Goal: Information Seeking & Learning: Learn about a topic

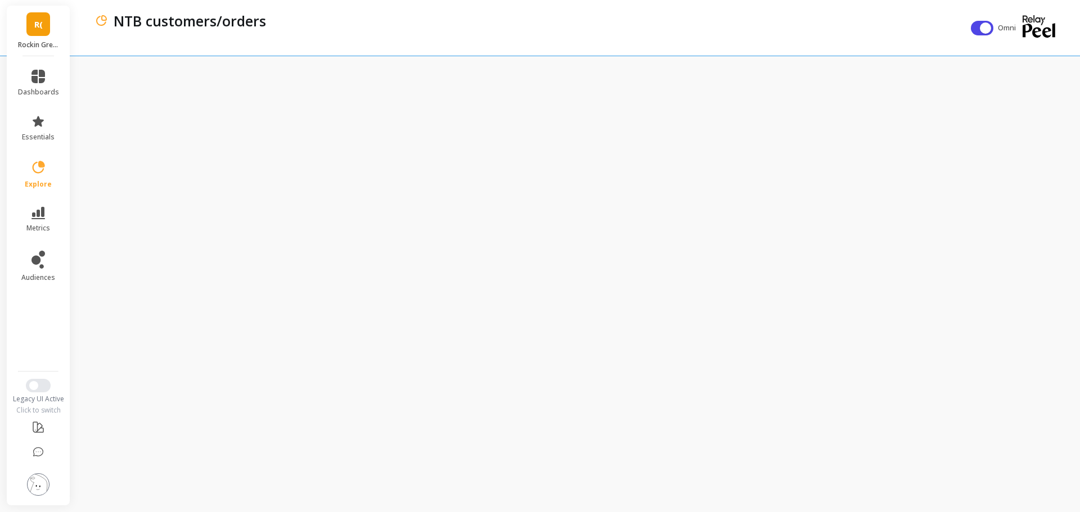
click at [48, 24] on link "R(" at bounding box center [38, 24] width 24 height 24
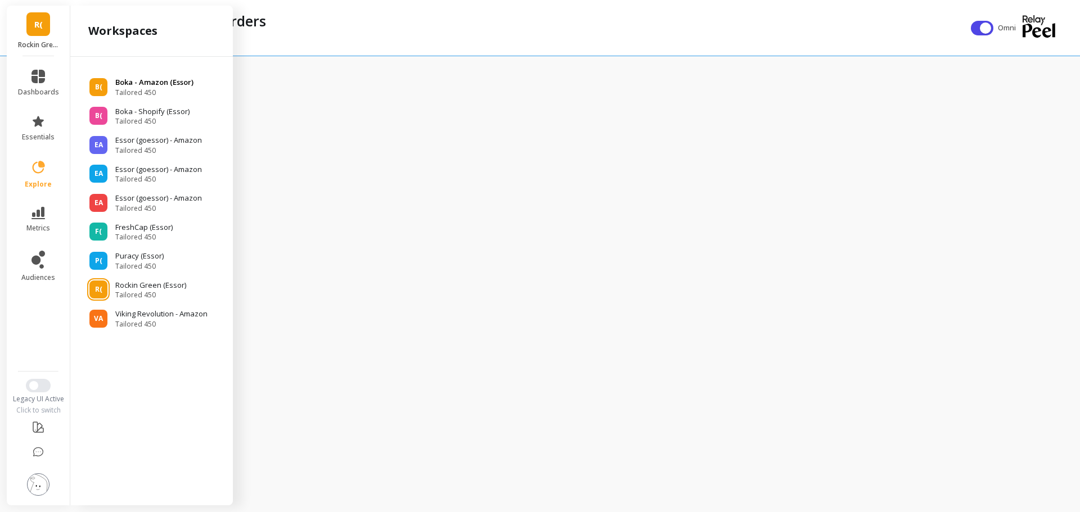
click at [125, 89] on span "Tailored 450" at bounding box center [154, 92] width 78 height 9
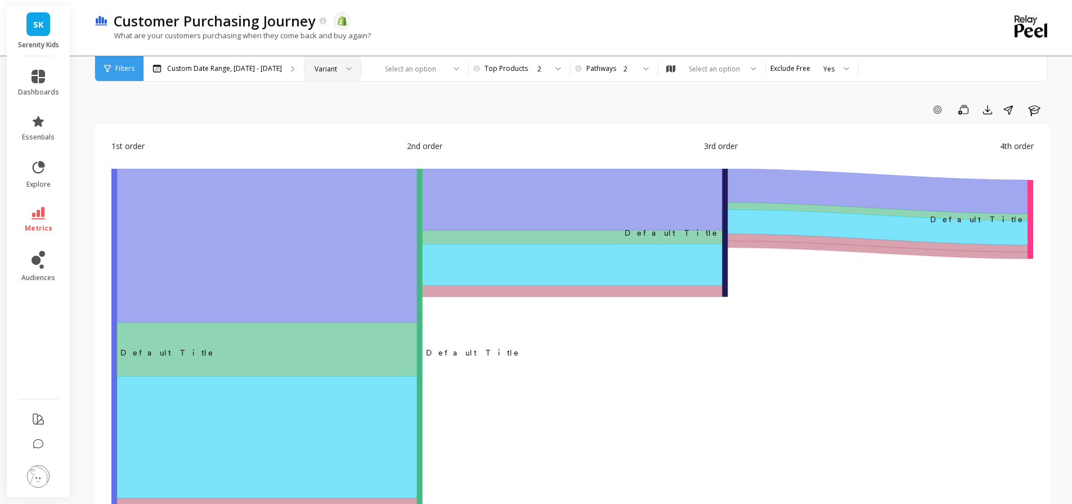
click at [339, 61] on div at bounding box center [345, 68] width 14 height 25
click at [332, 122] on div "Product Type" at bounding box center [333, 126] width 42 height 21
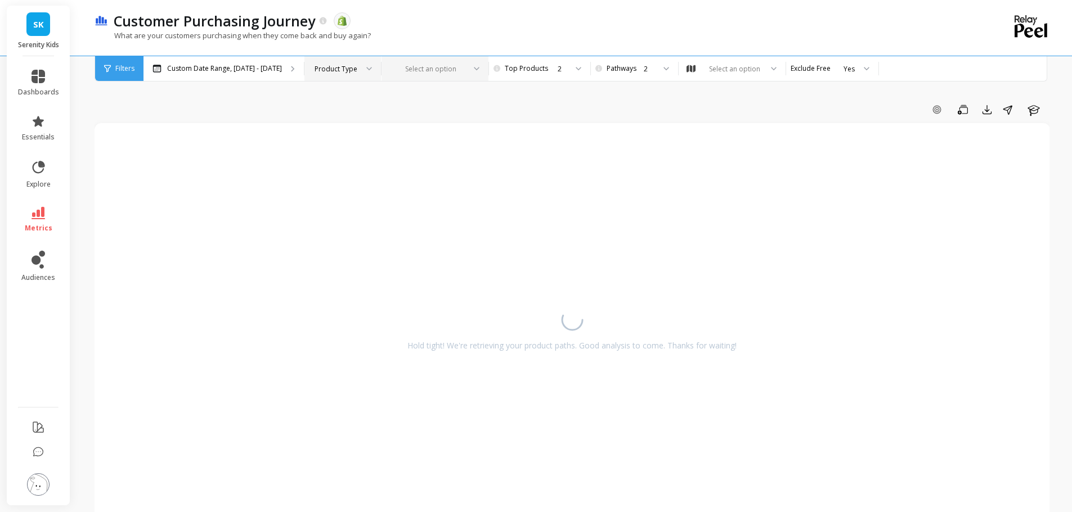
click at [431, 68] on div at bounding box center [428, 69] width 73 height 11
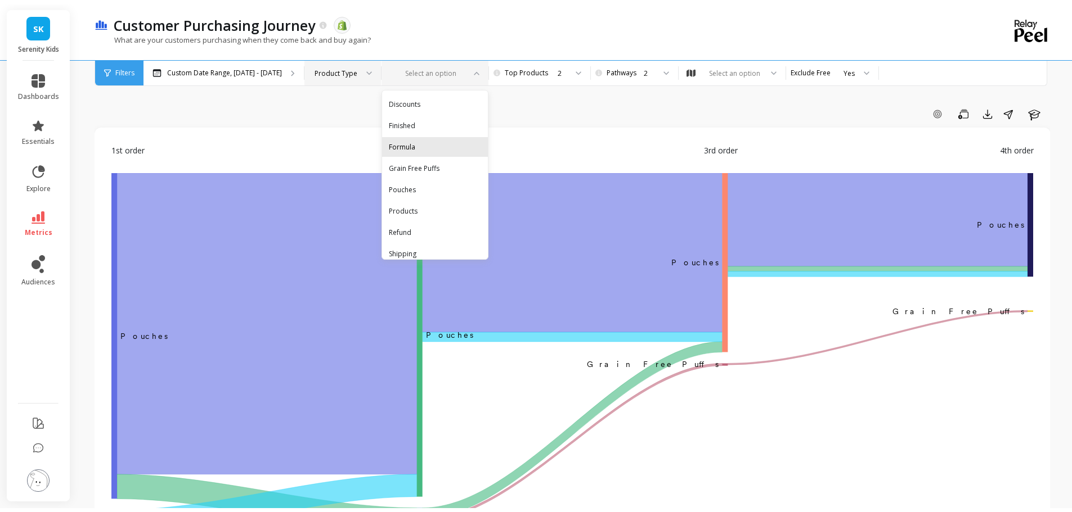
scroll to position [30, 0]
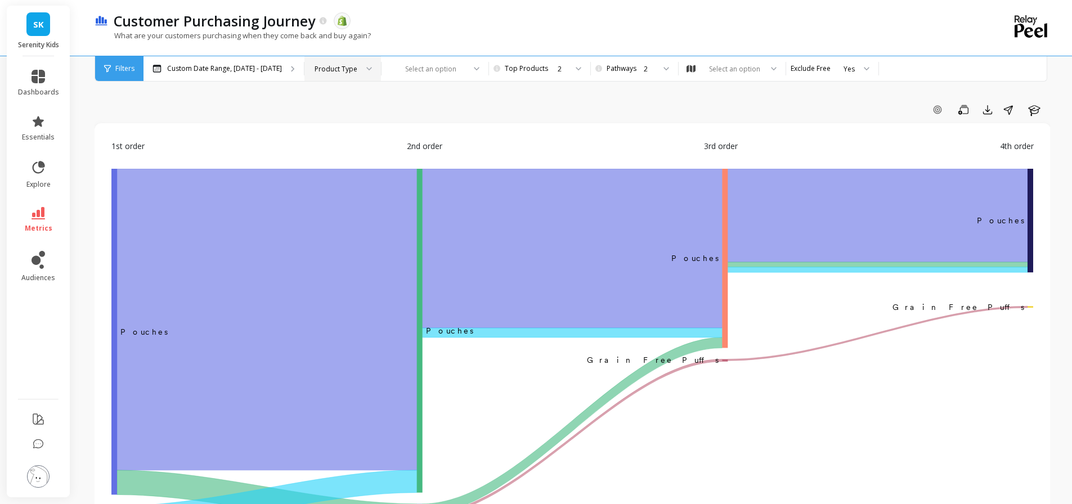
click at [332, 71] on div "Product Type" at bounding box center [335, 69] width 43 height 11
click at [327, 97] on div "Product" at bounding box center [343, 100] width 62 height 11
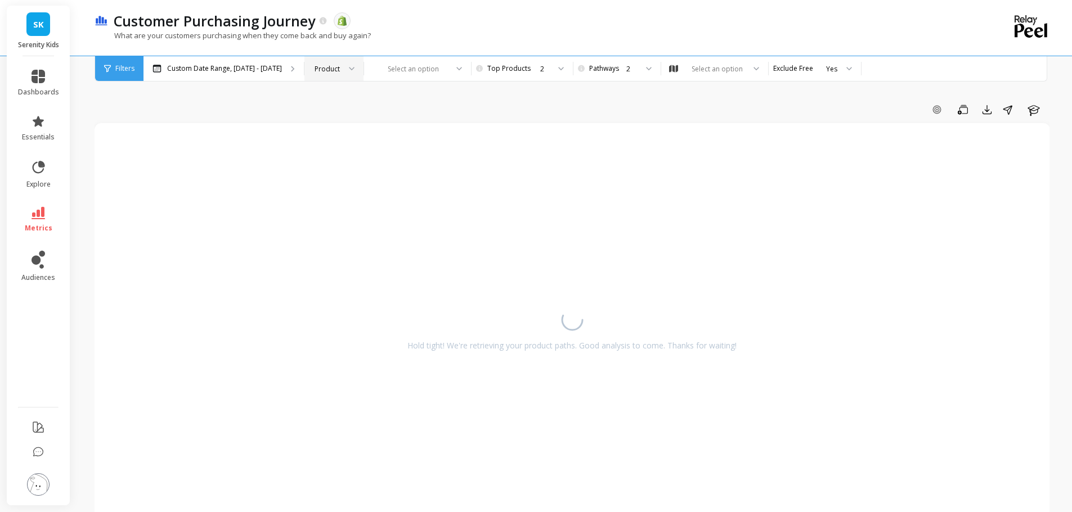
click at [341, 69] on div at bounding box center [348, 68] width 14 height 25
click at [330, 93] on div "Product" at bounding box center [334, 100] width 58 height 20
click at [379, 68] on div at bounding box center [410, 69] width 73 height 11
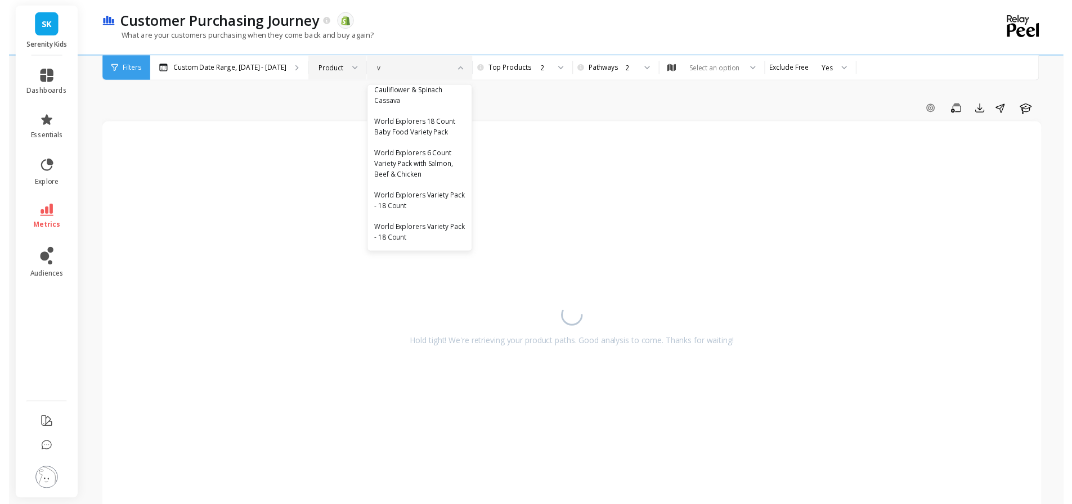
scroll to position [2802, 0]
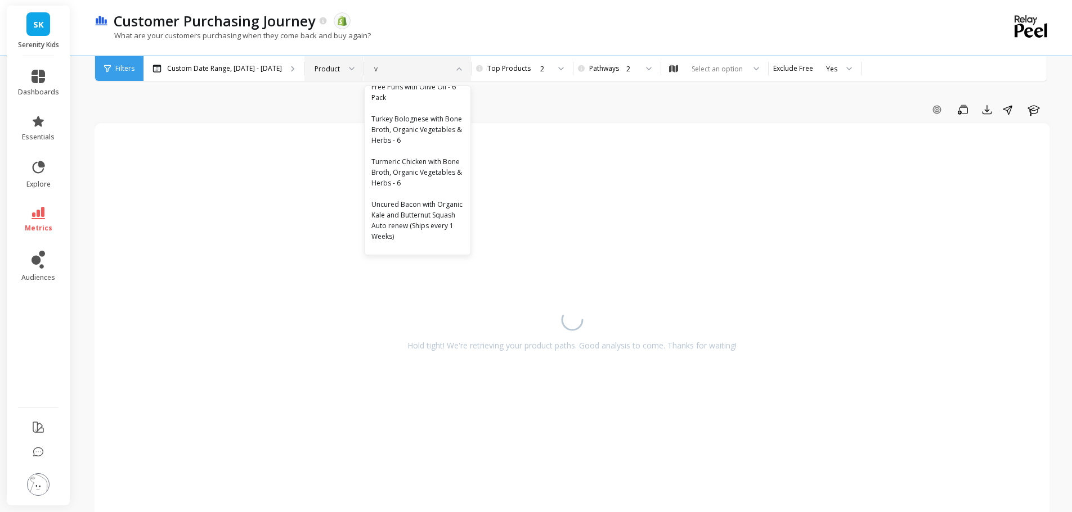
type input "ve"
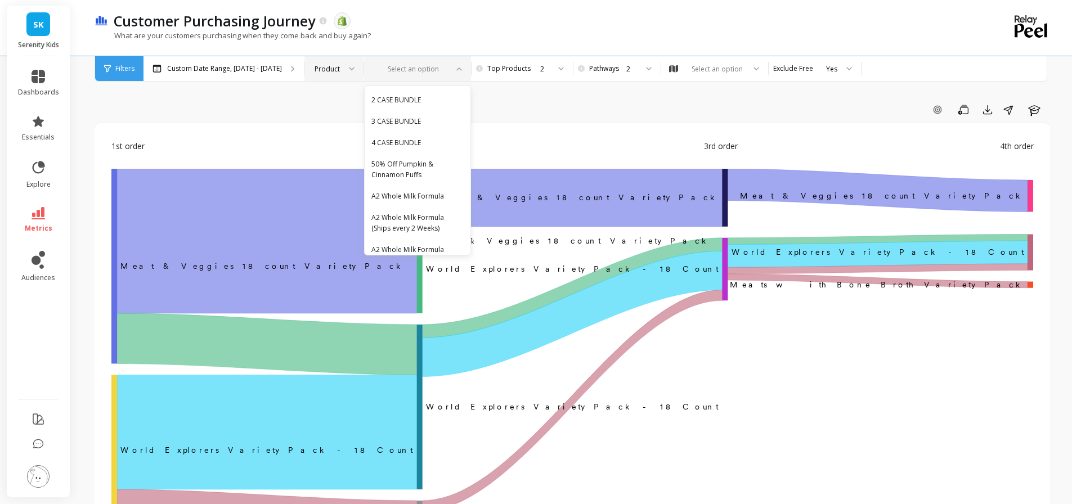
click at [388, 74] on div at bounding box center [410, 69] width 73 height 11
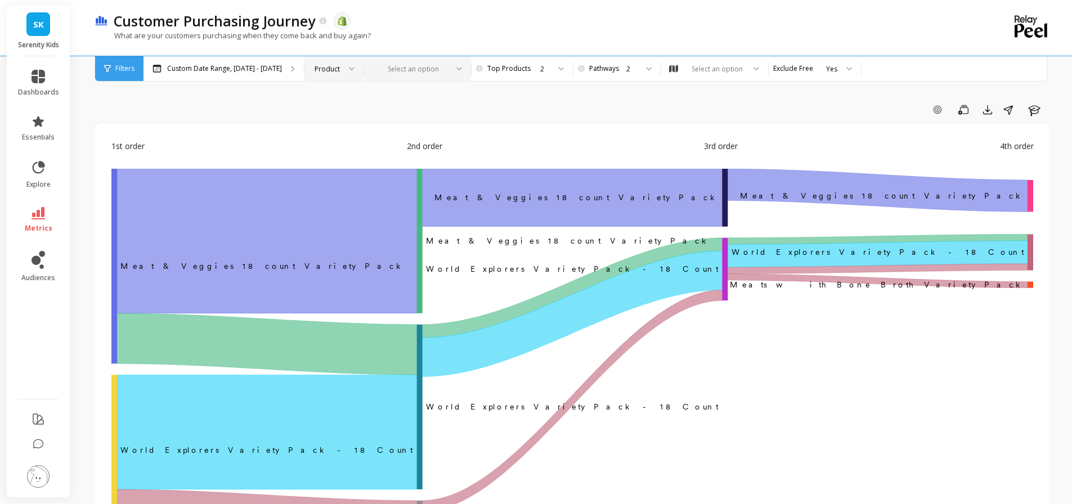
click at [388, 70] on div at bounding box center [410, 69] width 73 height 11
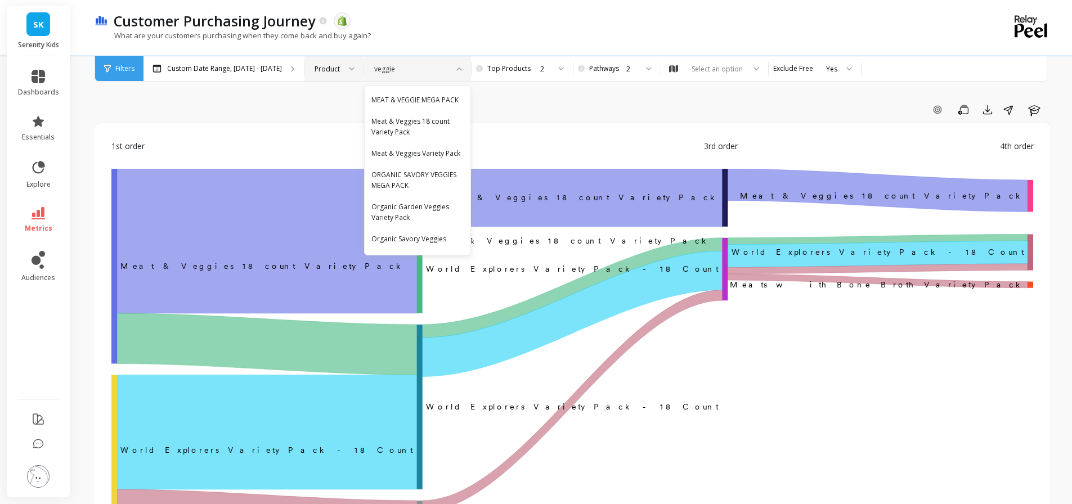
type input "veggie"
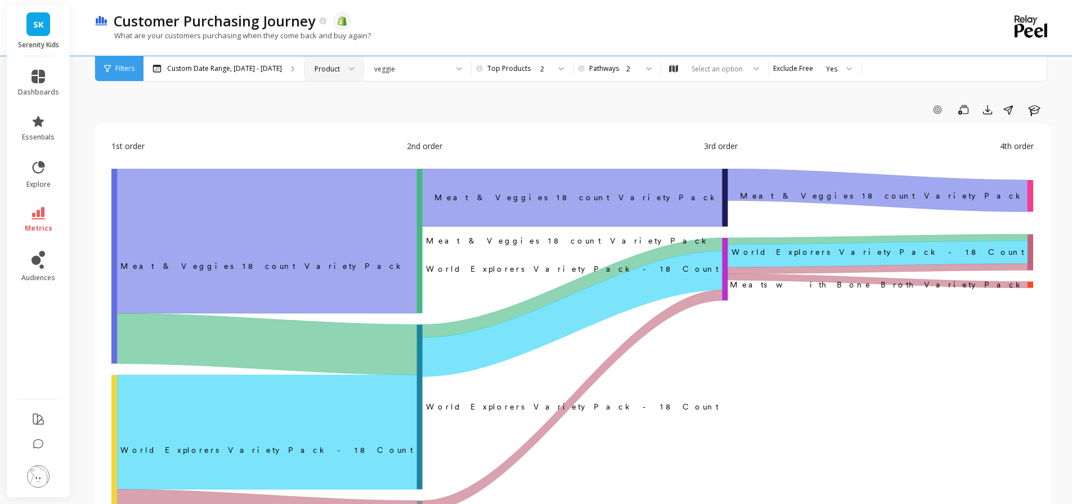
click at [326, 64] on div "Product" at bounding box center [326, 69] width 25 height 11
click at [43, 212] on icon at bounding box center [39, 213] width 14 height 12
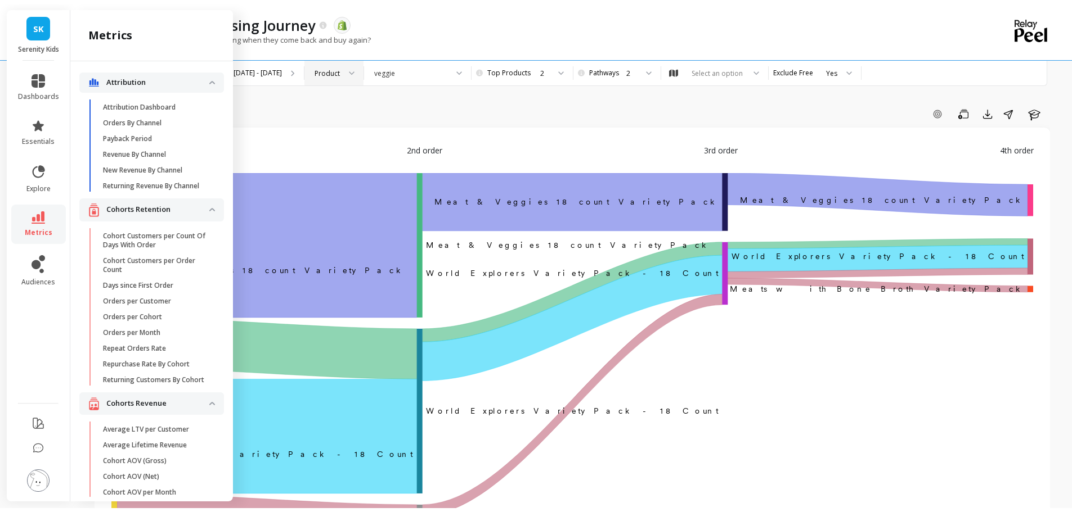
scroll to position [19, 0]
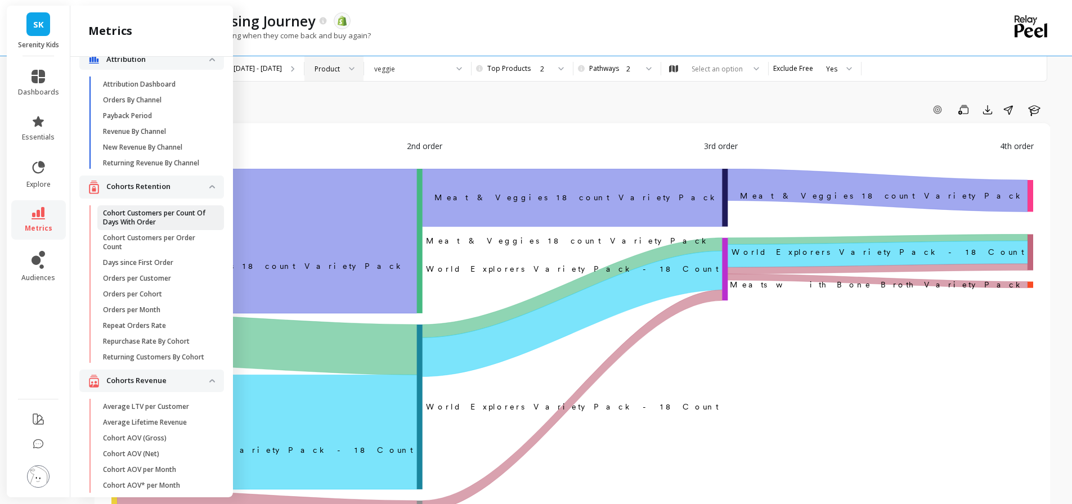
click at [132, 224] on p "Cohort Customers per Count Of Days With Order" at bounding box center [156, 218] width 107 height 18
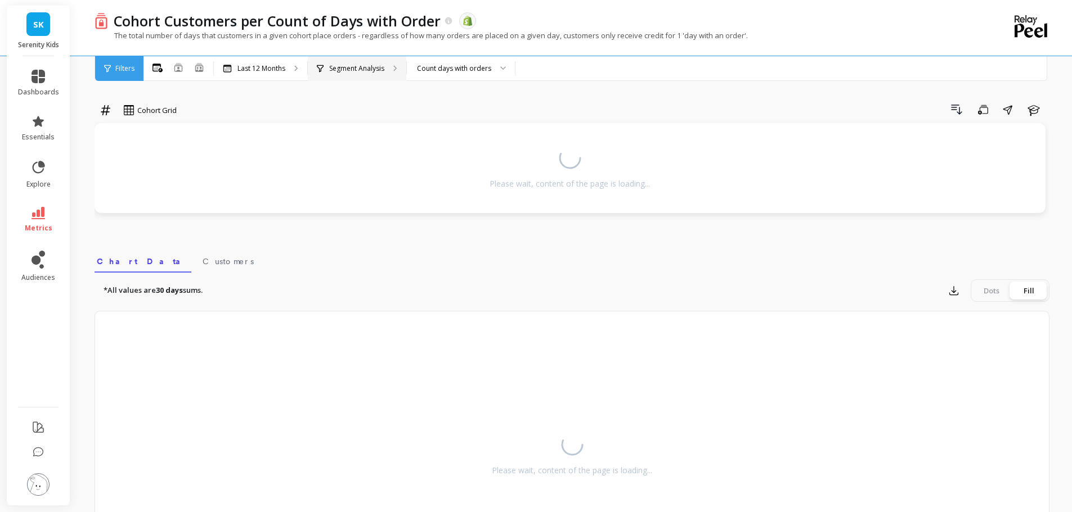
click at [386, 61] on div "Segment Analysis" at bounding box center [357, 68] width 98 height 25
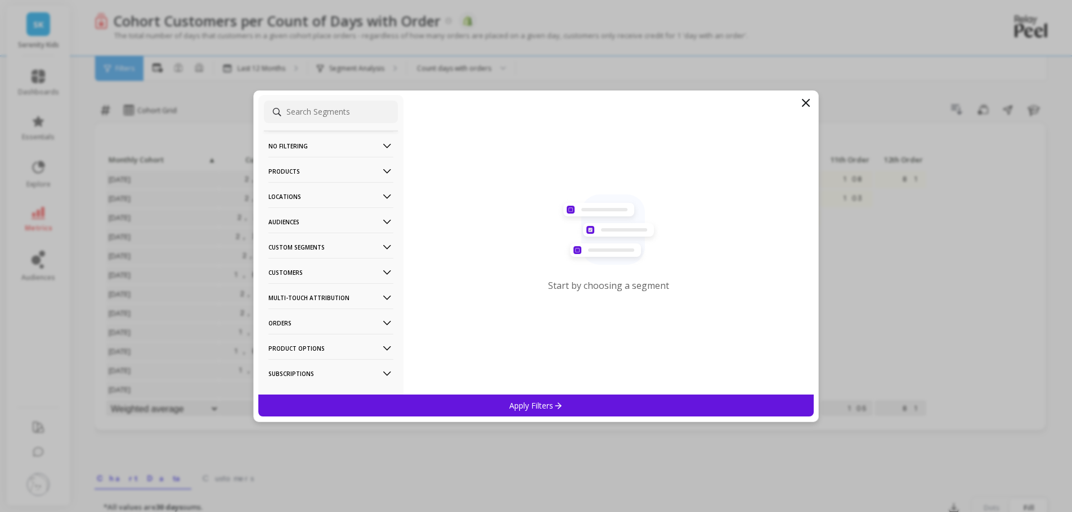
click at [327, 171] on p "Products" at bounding box center [330, 171] width 125 height 29
click at [327, 232] on div "Product Types" at bounding box center [331, 232] width 134 height 18
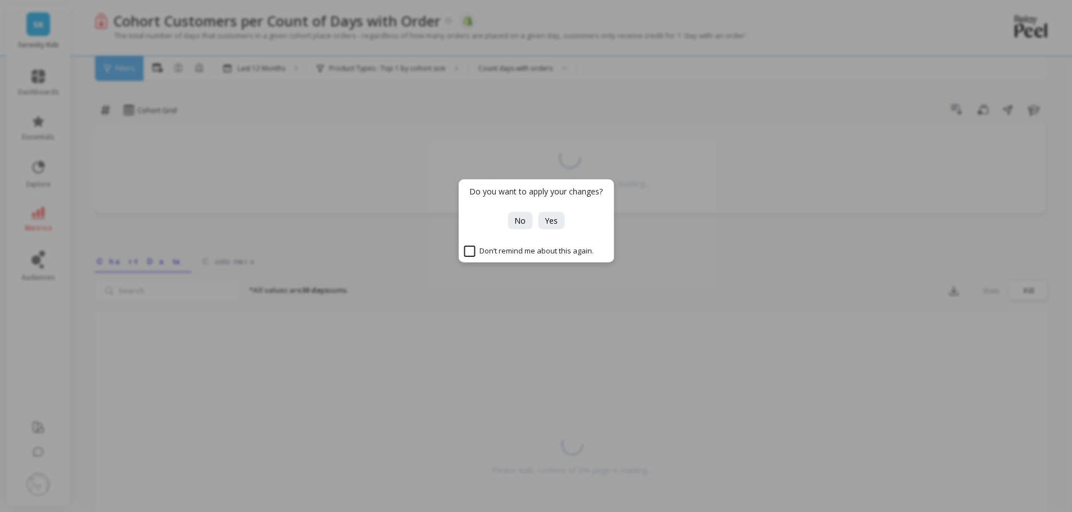
click at [105, 182] on div "Do you want to apply your changes? No Yes Don’t remind me about this again." at bounding box center [536, 256] width 1072 height 512
click at [512, 217] on button "No" at bounding box center [519, 220] width 25 height 17
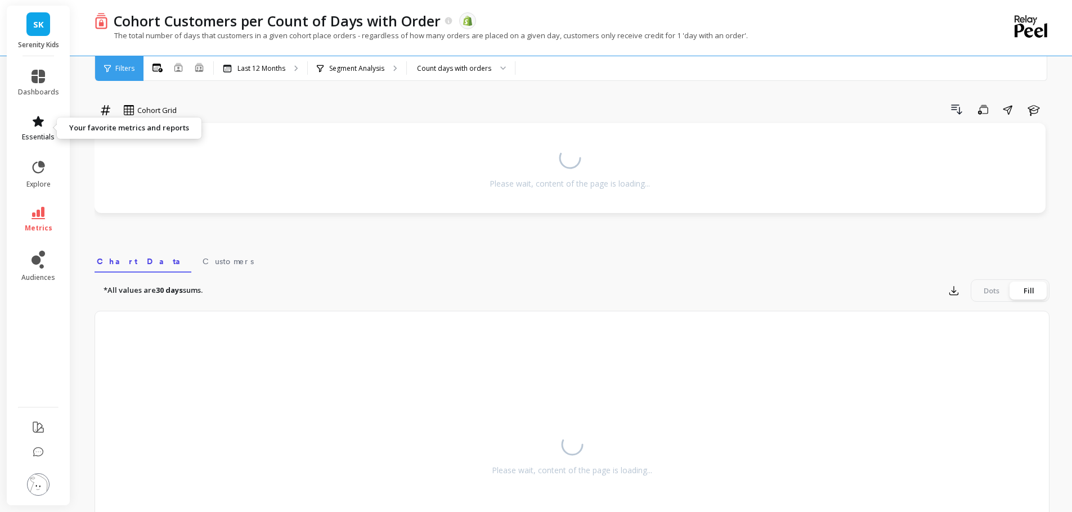
click at [30, 138] on span "essentials" at bounding box center [38, 137] width 33 height 9
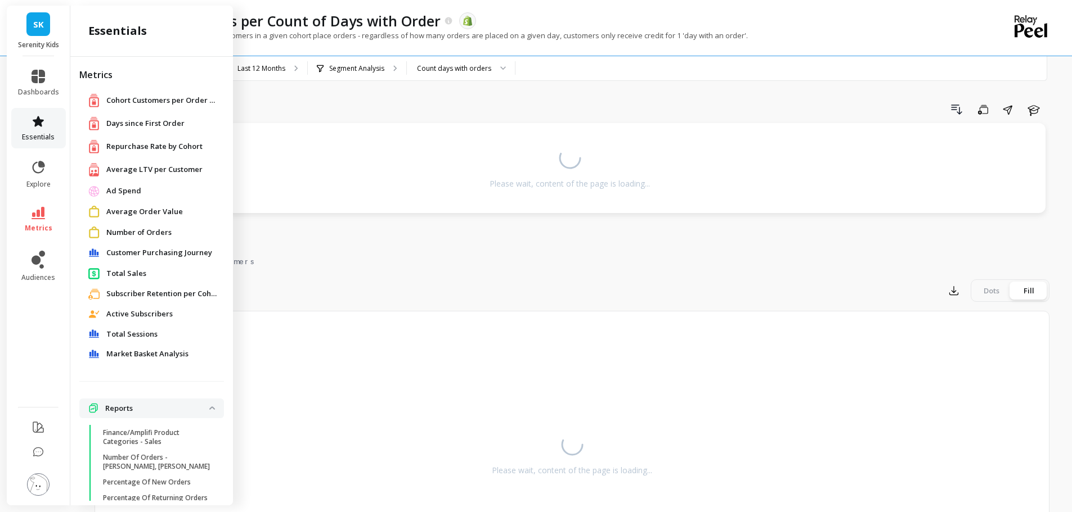
scroll to position [61, 0]
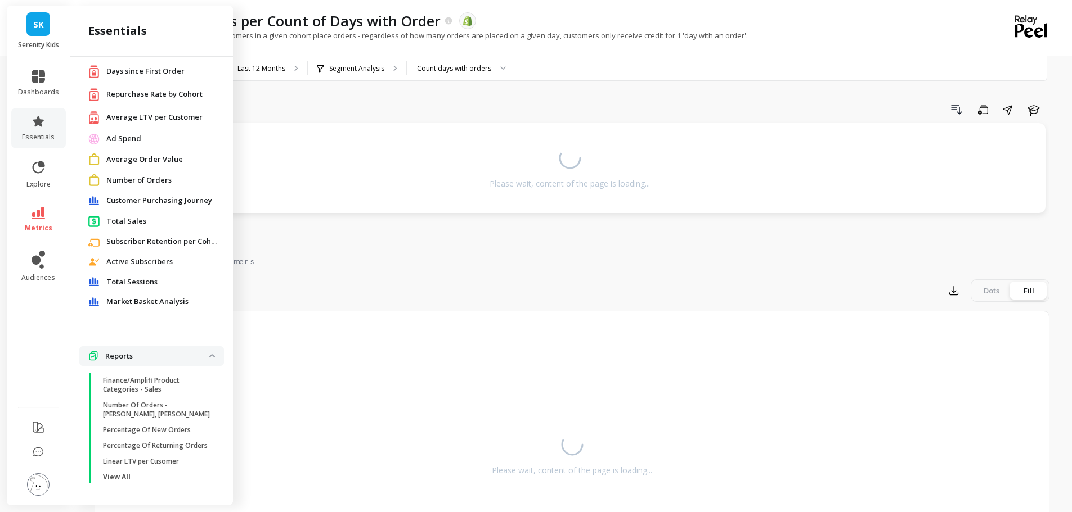
click at [147, 195] on span "Customer Purchasing Journey" at bounding box center [159, 200] width 106 height 11
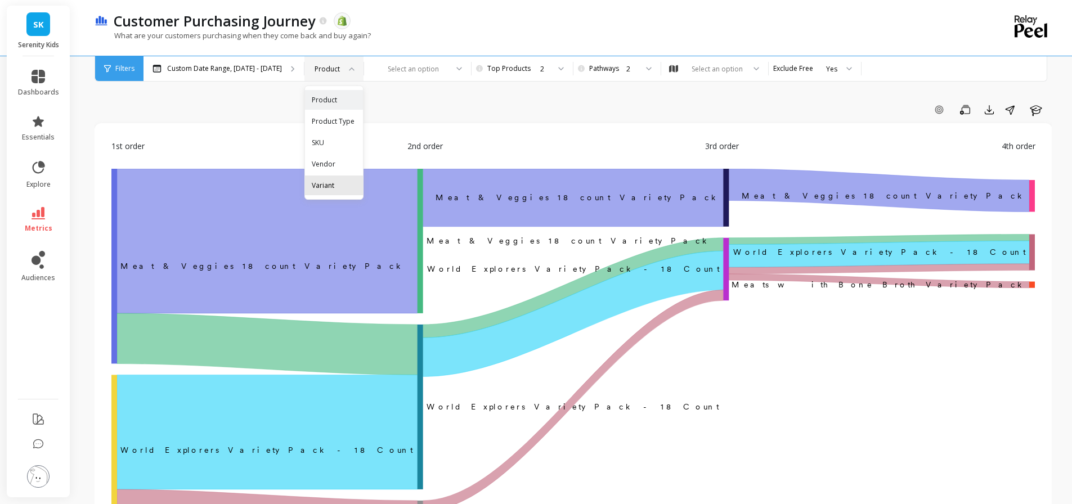
click at [334, 180] on div "Variant" at bounding box center [334, 185] width 44 height 11
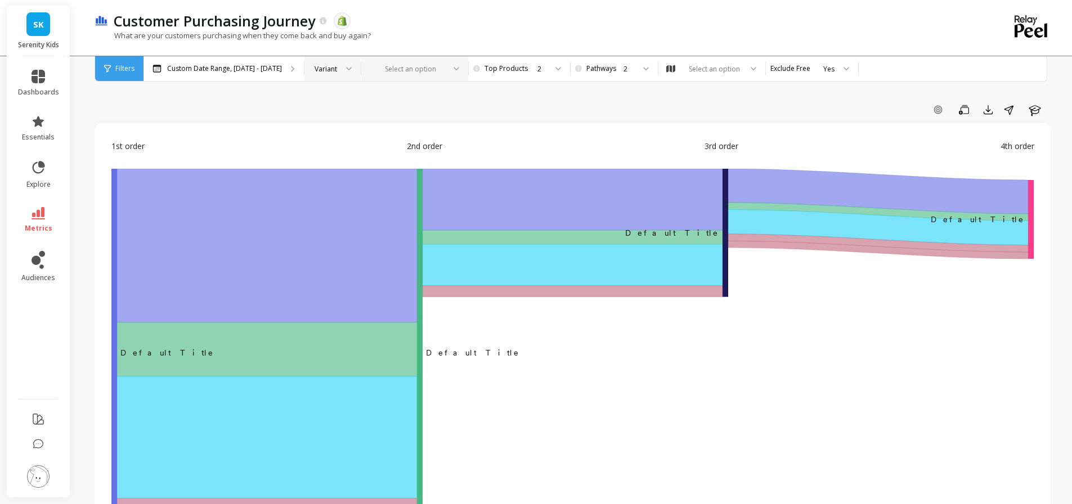
click at [425, 65] on div at bounding box center [407, 69] width 73 height 11
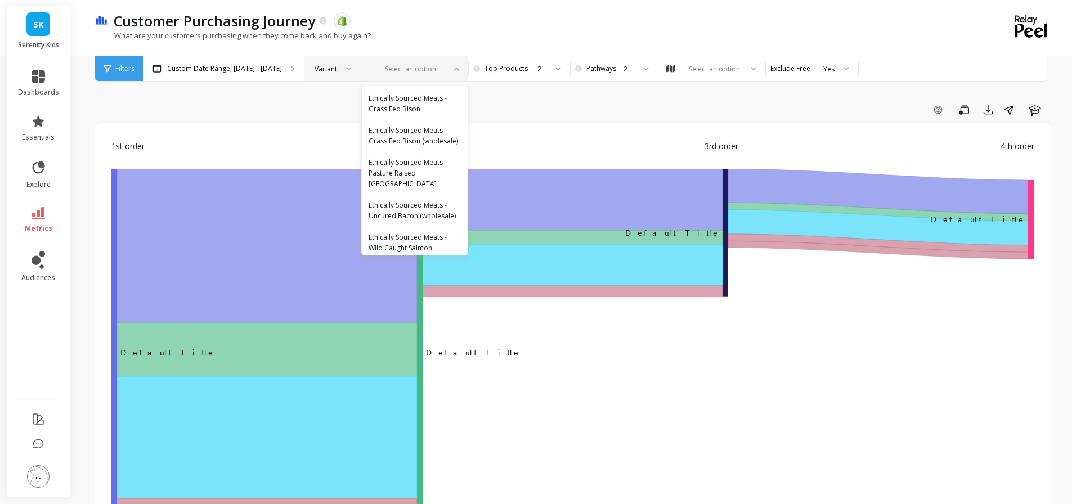
scroll to position [10857, 0]
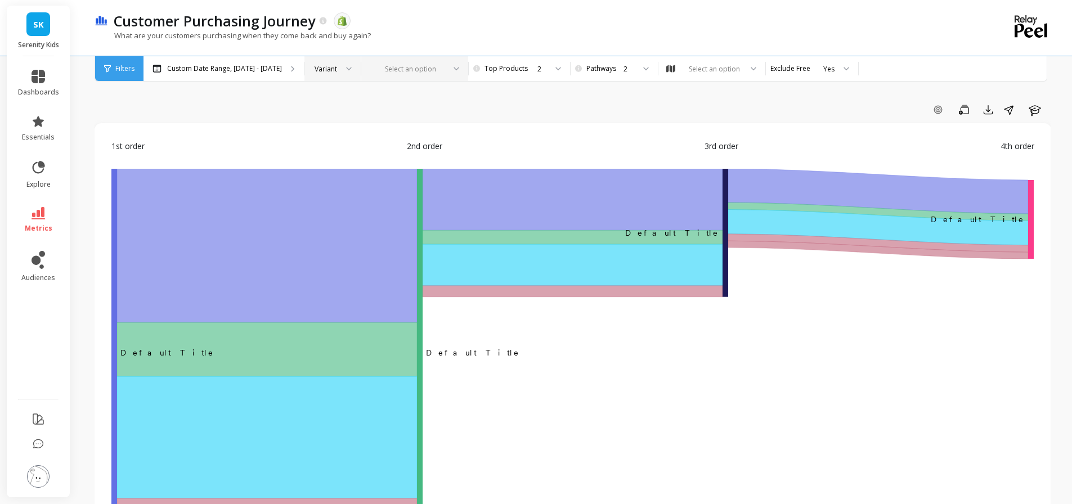
click at [315, 78] on div "Variant" at bounding box center [332, 68] width 56 height 25
click at [317, 128] on div "Product Type" at bounding box center [332, 126] width 55 height 30
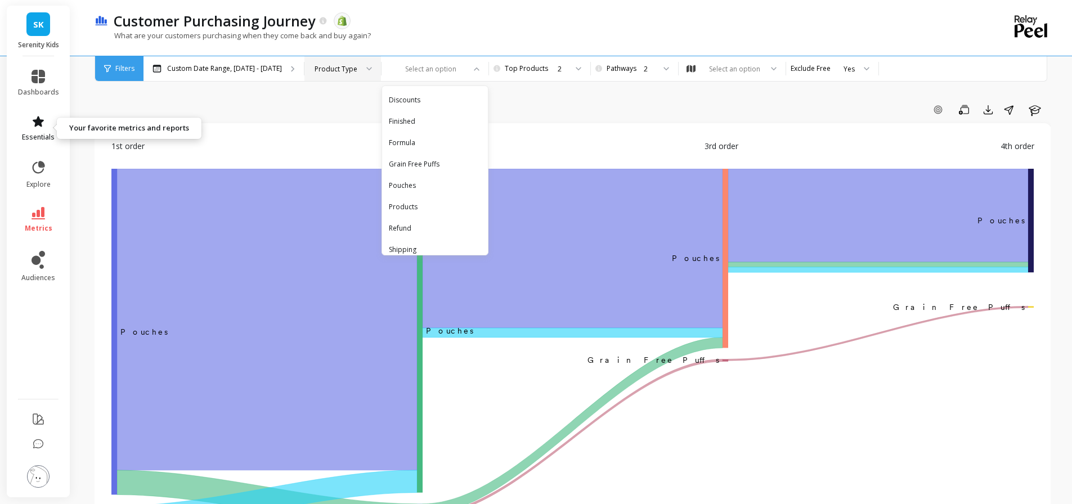
click at [48, 135] on span "essentials" at bounding box center [38, 137] width 33 height 9
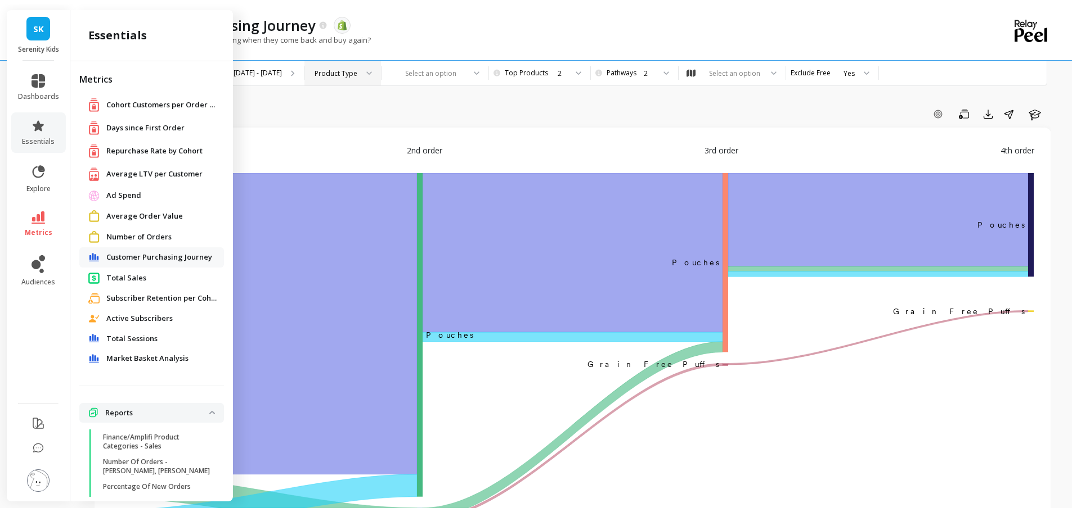
scroll to position [61, 0]
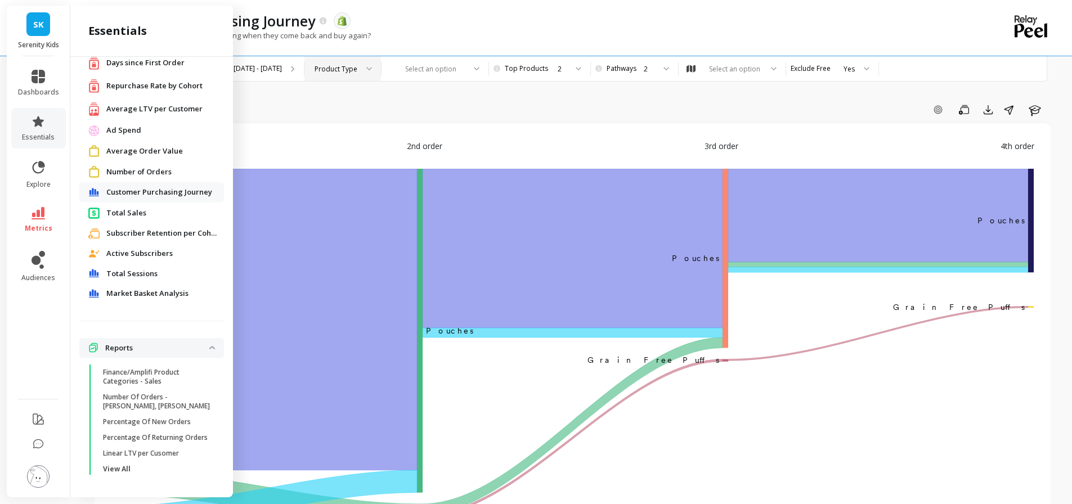
click at [140, 217] on span "Total Sales" at bounding box center [126, 213] width 40 height 11
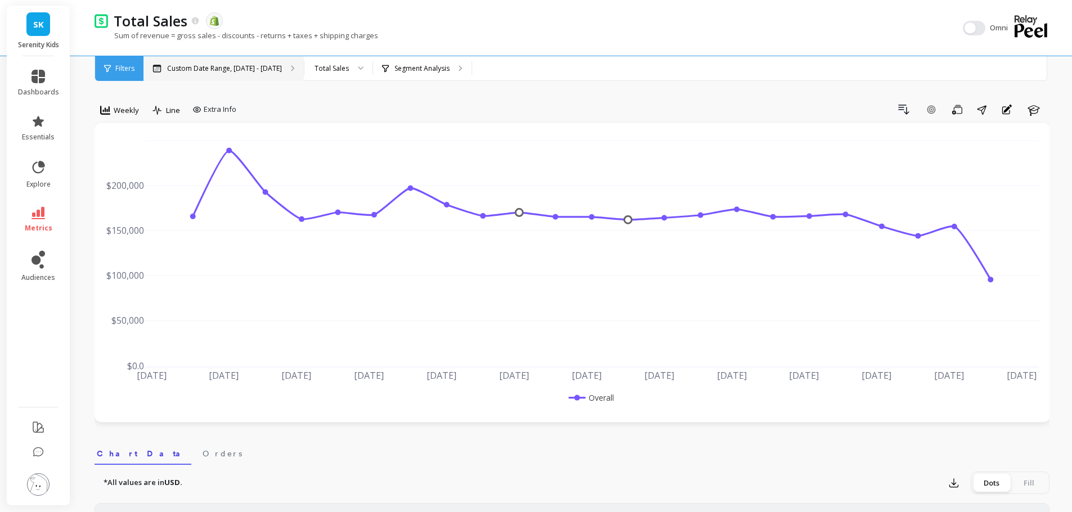
click at [327, 65] on div "Total Sales" at bounding box center [331, 68] width 34 height 11
click at [374, 61] on div "Segment Analysis" at bounding box center [422, 68] width 98 height 25
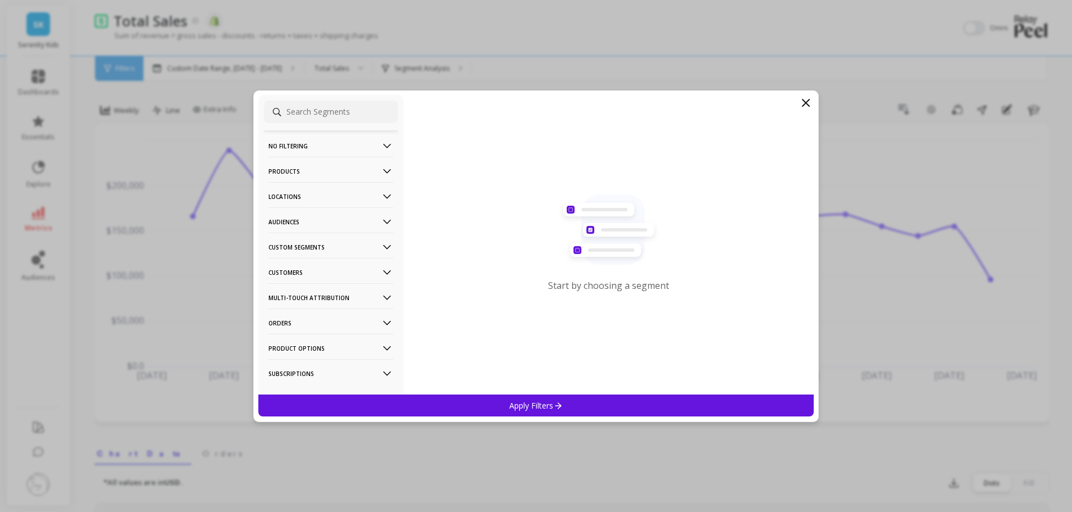
click at [320, 171] on p "Products" at bounding box center [330, 171] width 125 height 29
click at [313, 232] on p "Product Types" at bounding box center [294, 232] width 49 height 10
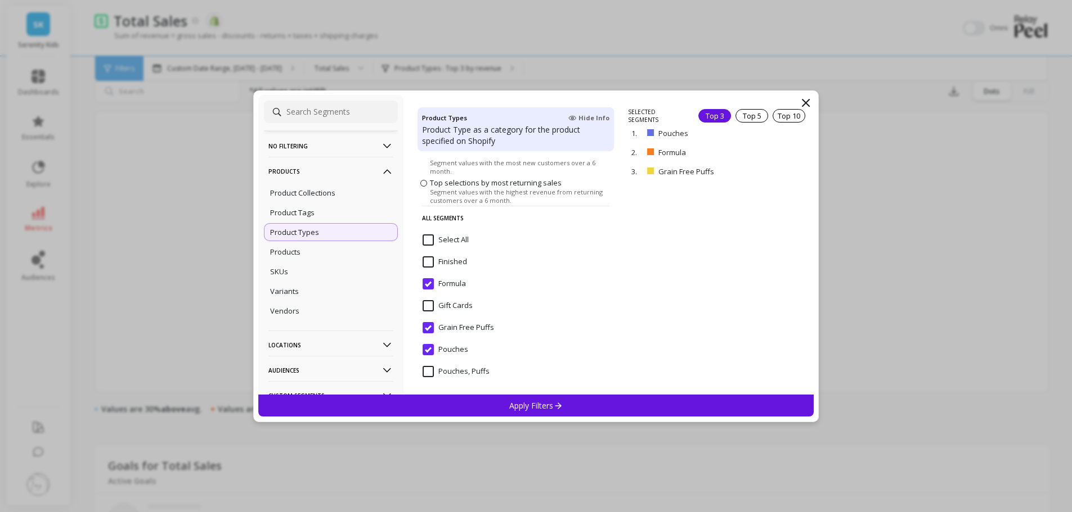
scroll to position [394, 0]
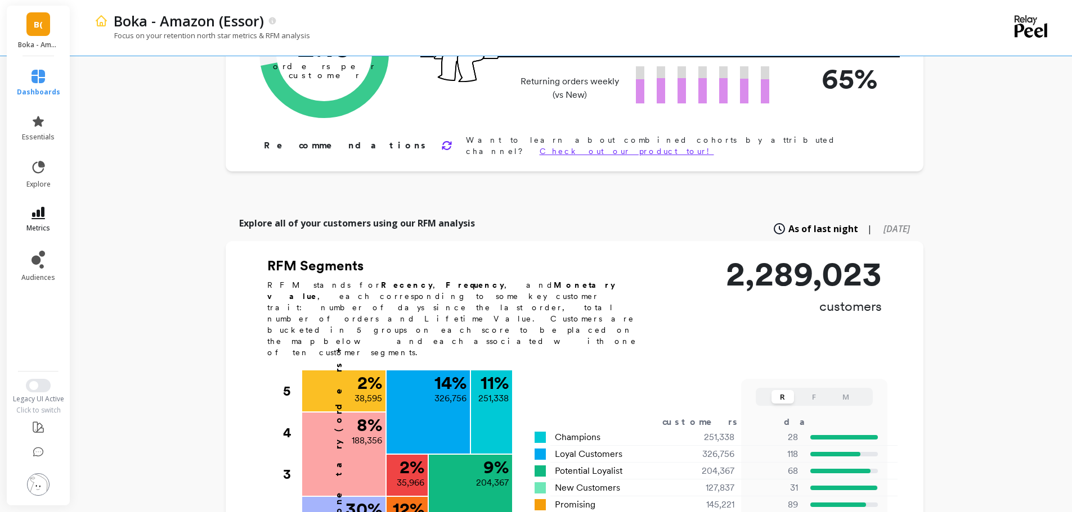
scroll to position [113, 0]
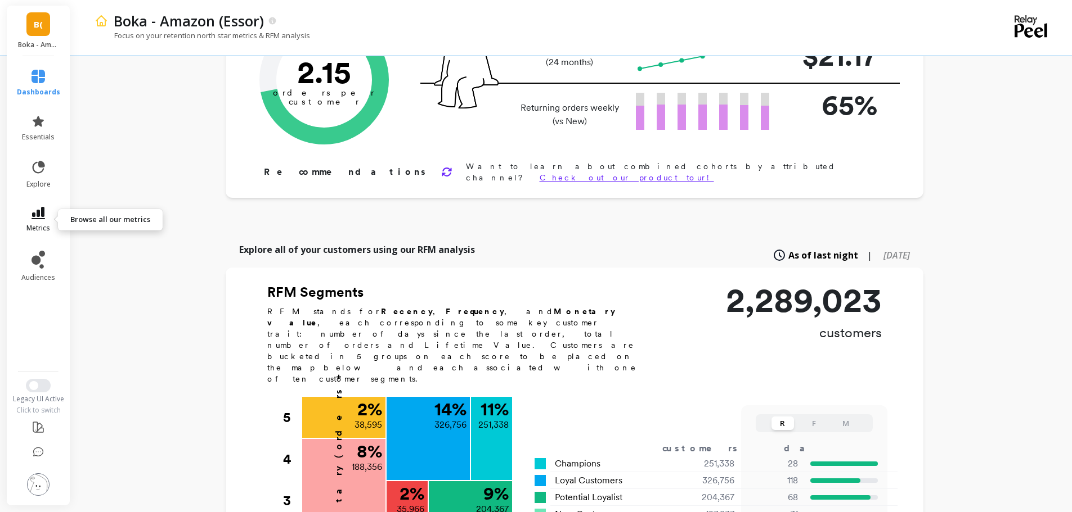
click at [34, 208] on icon at bounding box center [39, 213] width 14 height 12
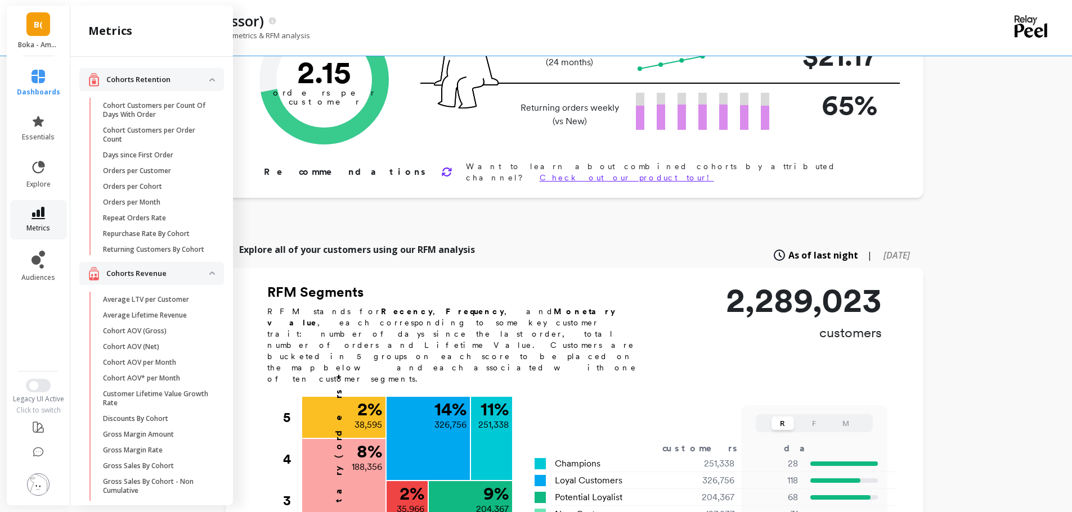
scroll to position [19, 0]
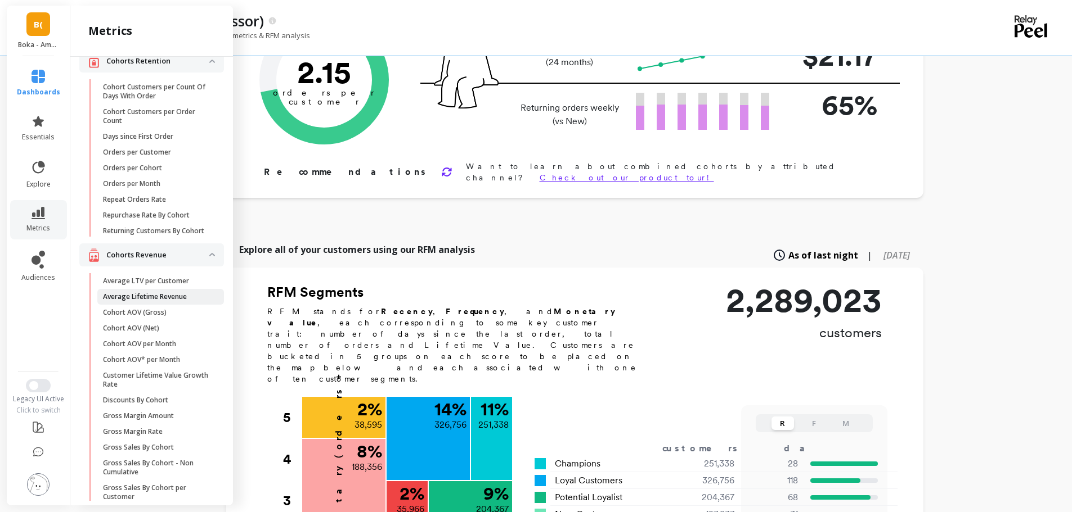
click at [134, 302] on p "Average Lifetime Revenue" at bounding box center [145, 297] width 84 height 9
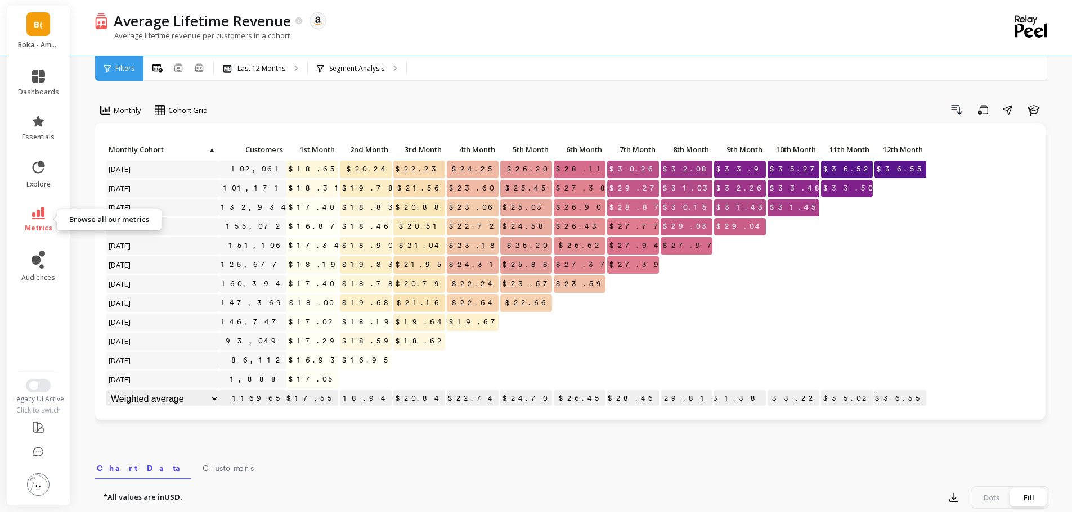
click at [36, 218] on icon at bounding box center [39, 213] width 14 height 12
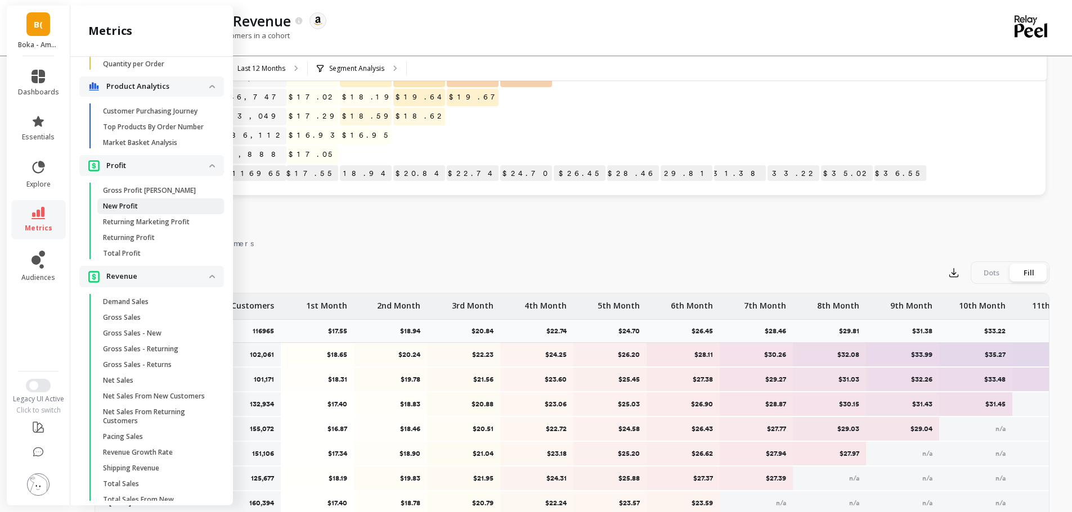
scroll to position [1055, 0]
click at [146, 325] on span "Gross Sales" at bounding box center [156, 320] width 107 height 9
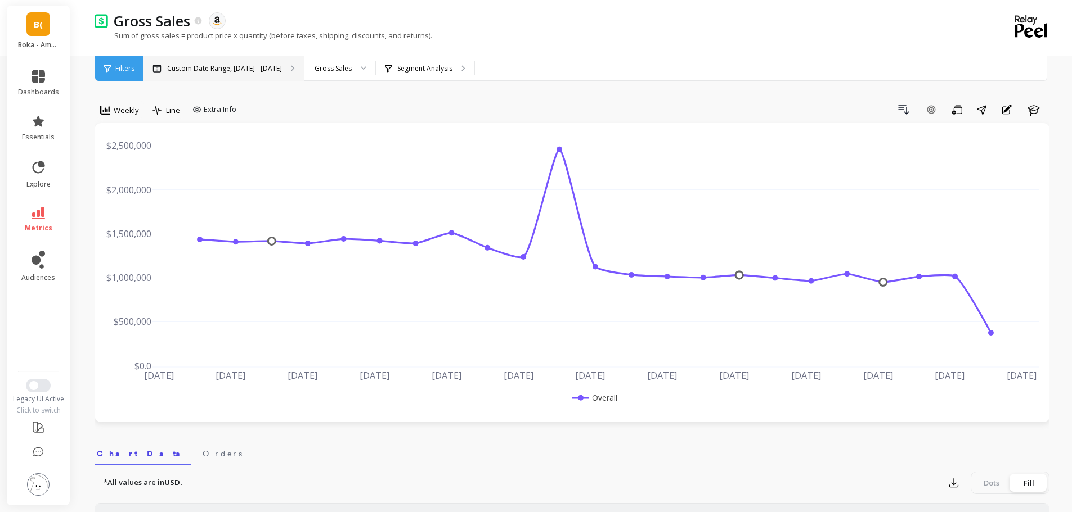
click at [241, 73] on p "Custom Date Range, May 1 - Oct 2" at bounding box center [224, 68] width 115 height 9
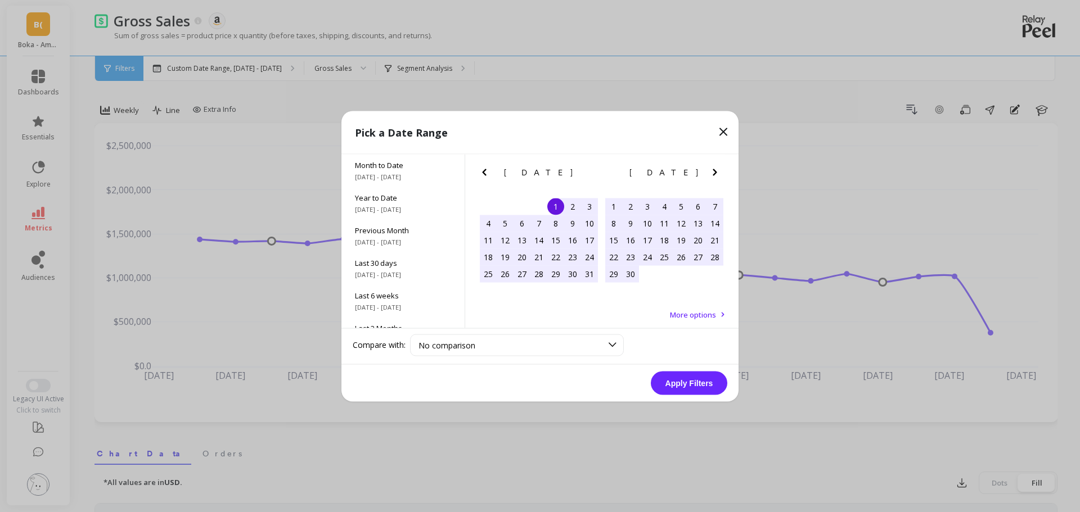
click at [710, 172] on icon "Next Month" at bounding box center [715, 172] width 14 height 14
click at [714, 171] on icon "Next Month" at bounding box center [715, 172] width 14 height 14
click at [692, 204] on div "1" at bounding box center [698, 206] width 17 height 17
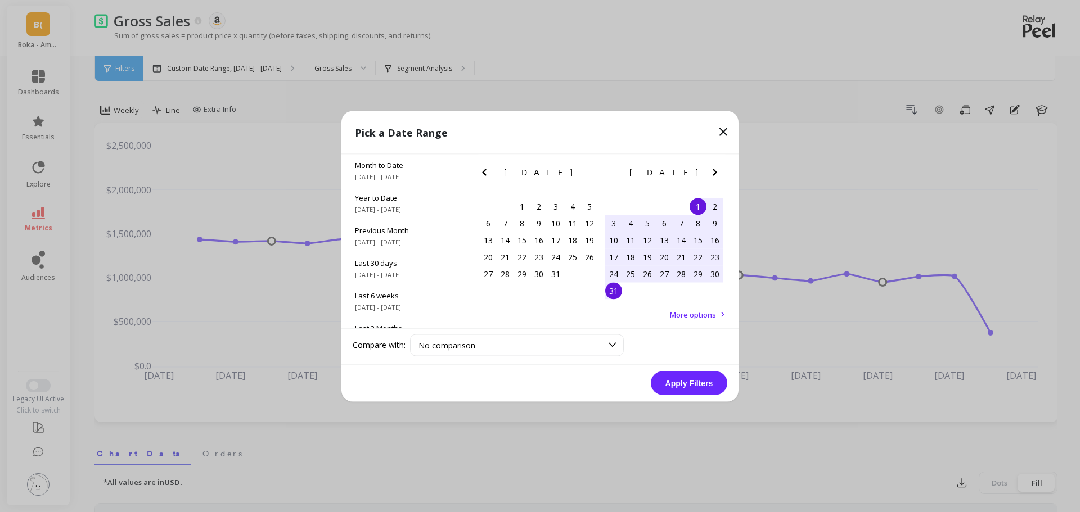
click at [606, 291] on div "31" at bounding box center [613, 290] width 17 height 17
click at [680, 394] on button "Apply Filters" at bounding box center [689, 383] width 77 height 24
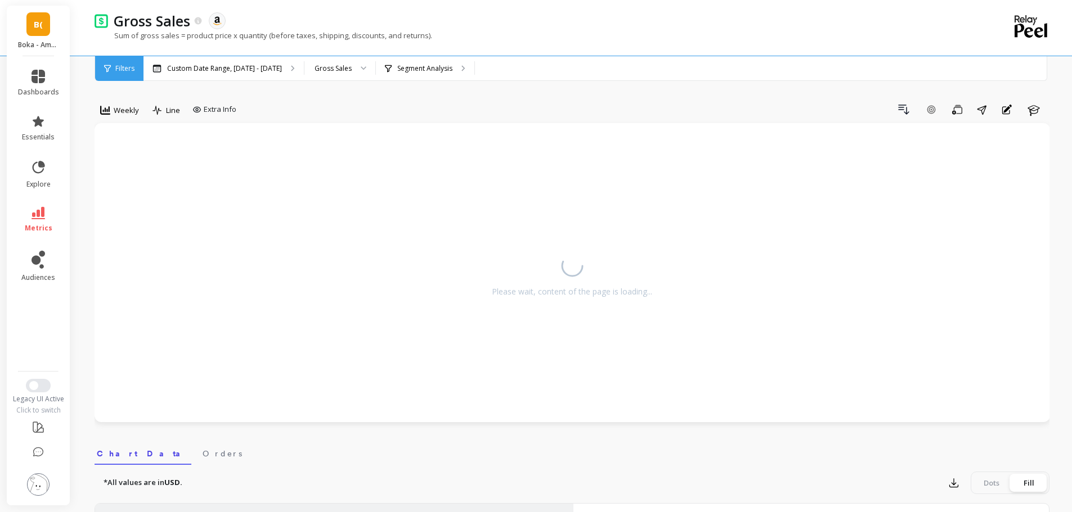
click at [130, 114] on span "Weekly" at bounding box center [126, 110] width 25 height 11
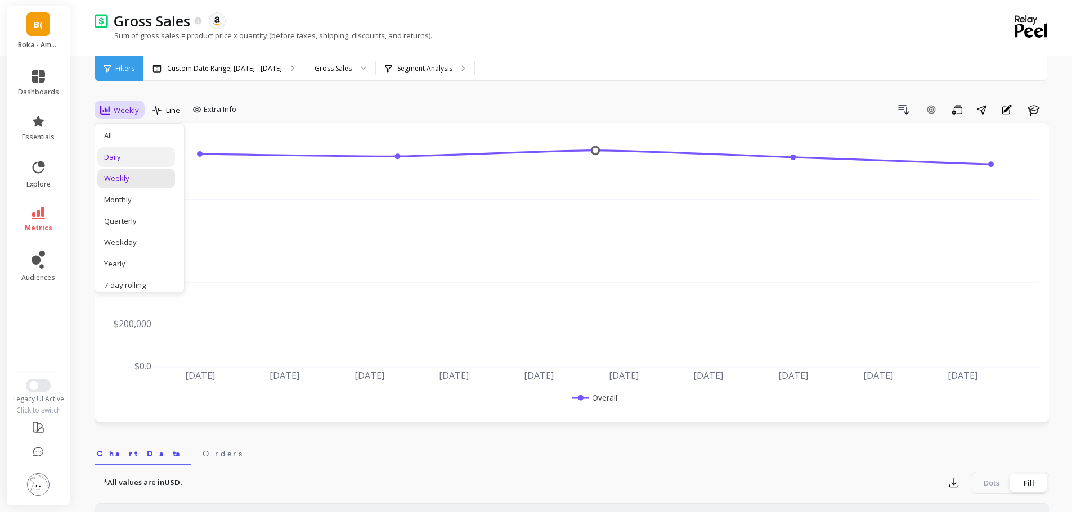
click at [129, 159] on div "Daily" at bounding box center [136, 157] width 64 height 11
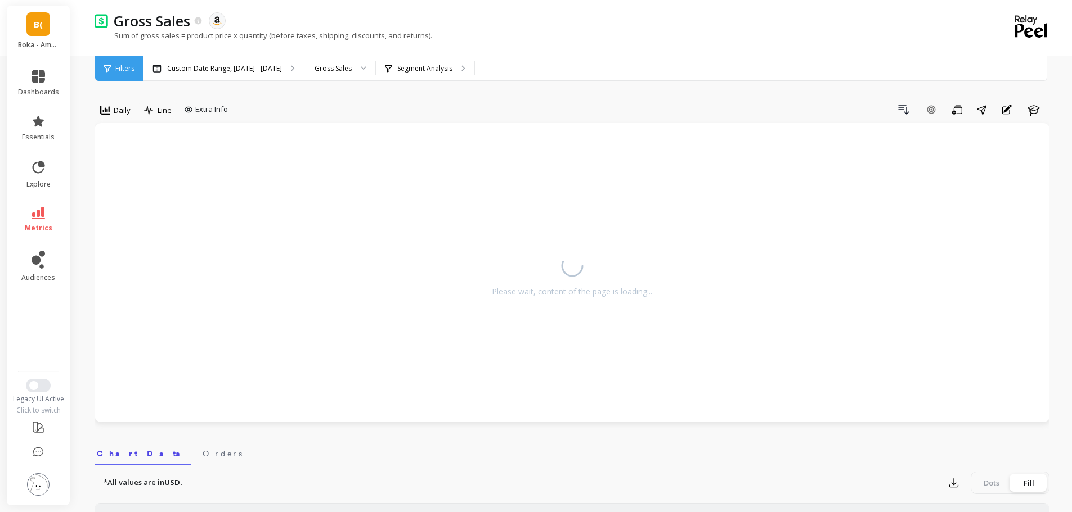
click at [114, 102] on div "Daily" at bounding box center [115, 110] width 37 height 19
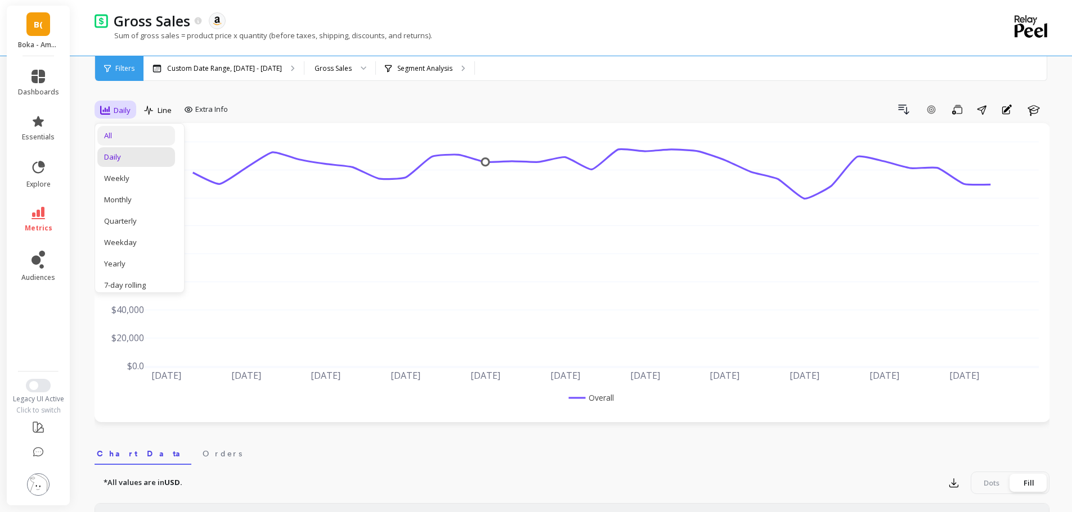
click at [114, 140] on div "All" at bounding box center [136, 136] width 64 height 11
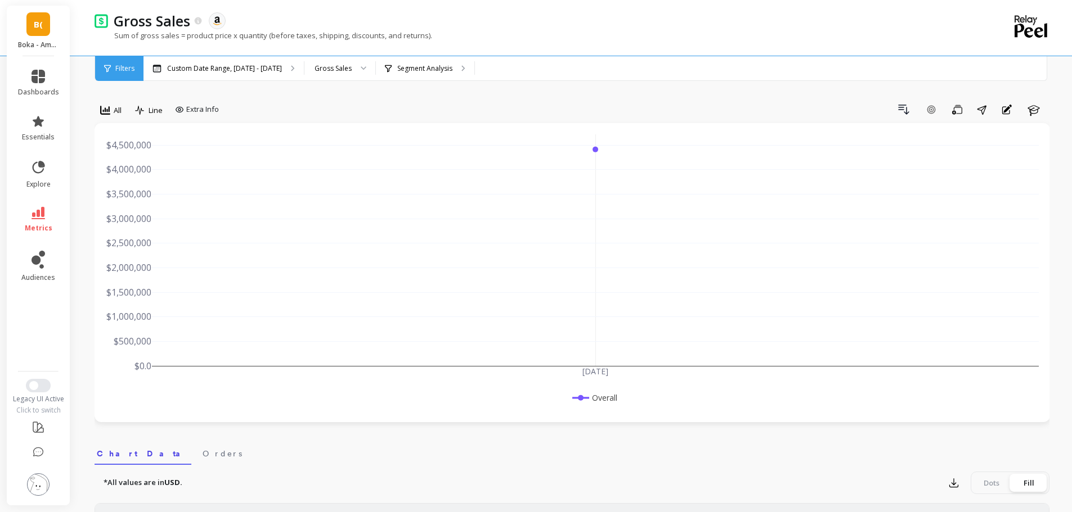
click at [47, 37] on div "B( Boka - Amazon (Essor)" at bounding box center [38, 31] width 63 height 51
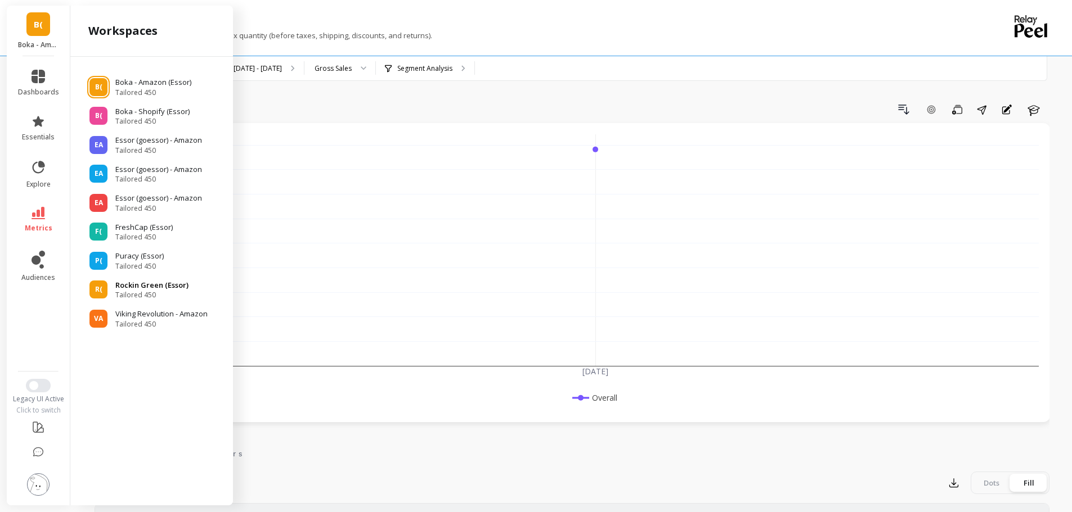
click at [142, 293] on span "Tailored 450" at bounding box center [151, 295] width 73 height 9
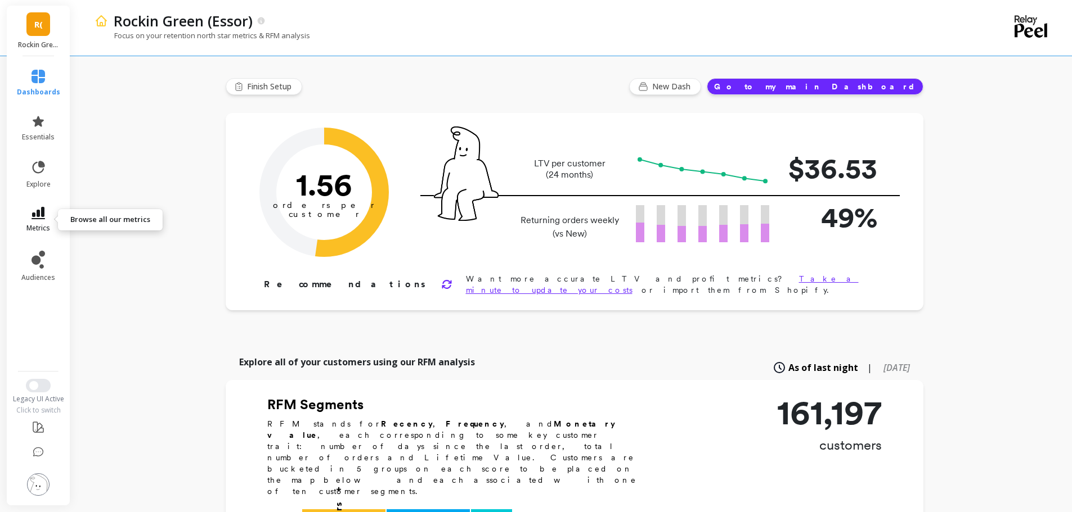
click at [42, 210] on icon at bounding box center [39, 213] width 14 height 12
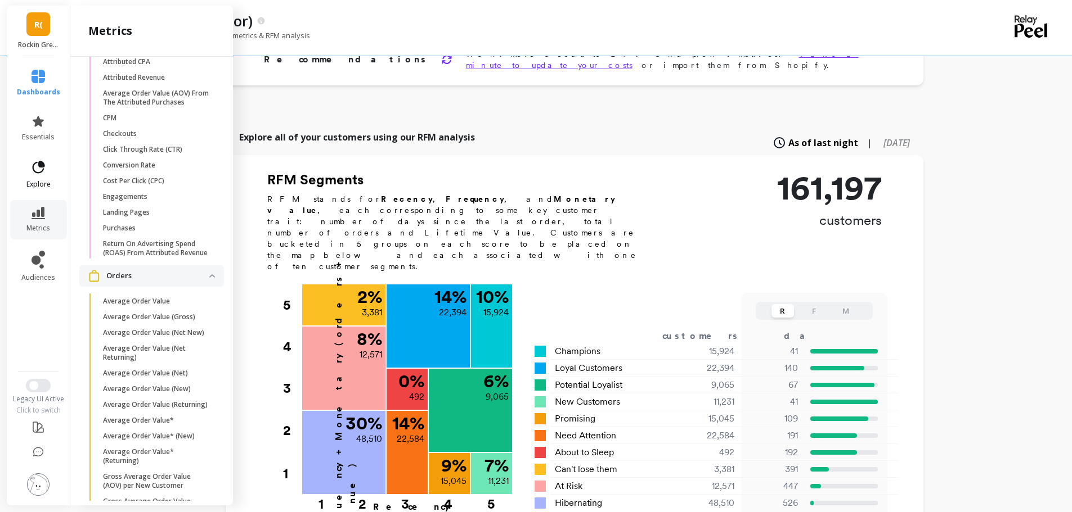
scroll to position [909, 0]
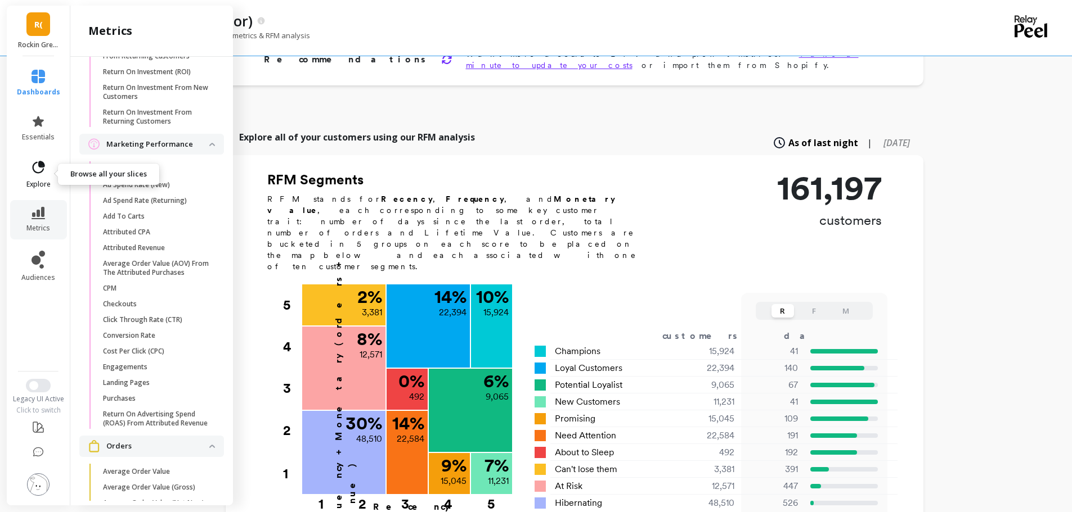
click at [48, 172] on link "explore" at bounding box center [38, 174] width 43 height 29
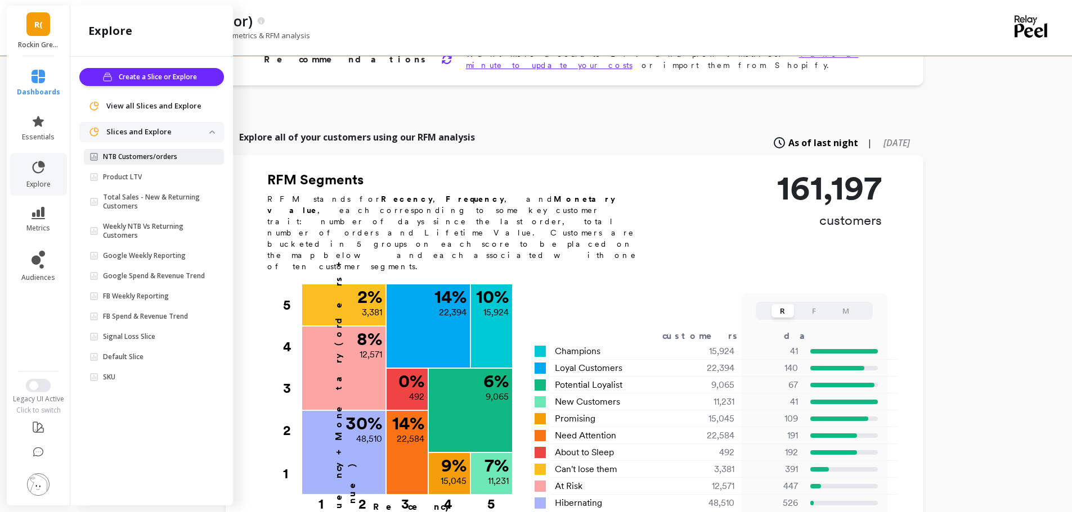
click at [133, 151] on link "NTB Customers/orders" at bounding box center [154, 157] width 140 height 16
